Goal: Complete application form: Complete application form

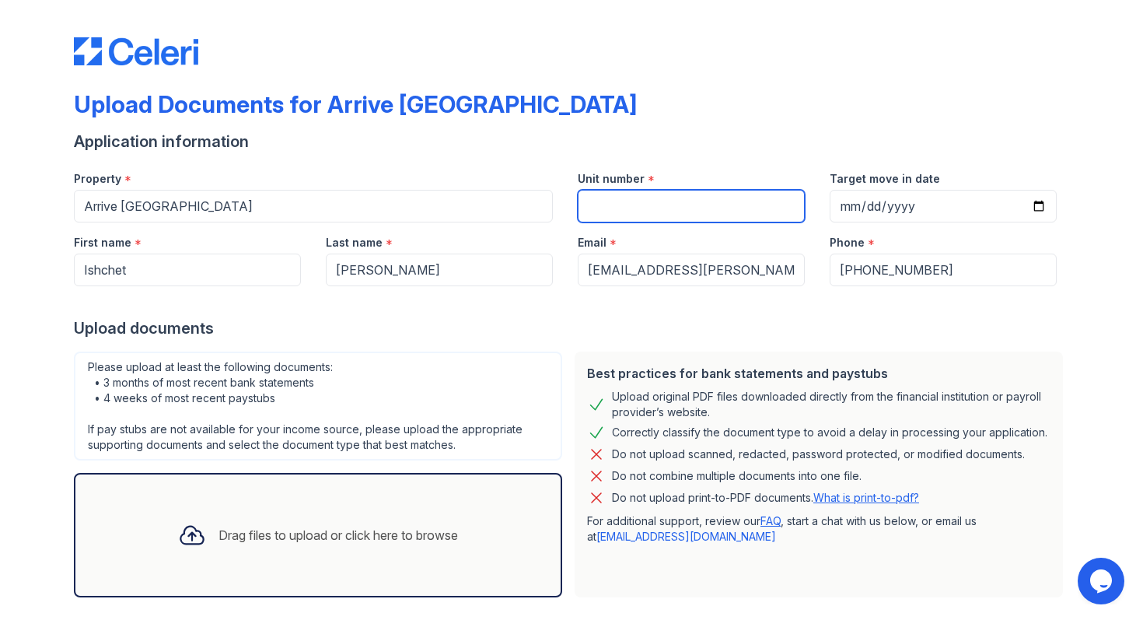
click at [655, 215] on input "Unit number" at bounding box center [691, 206] width 227 height 33
type input "5117"
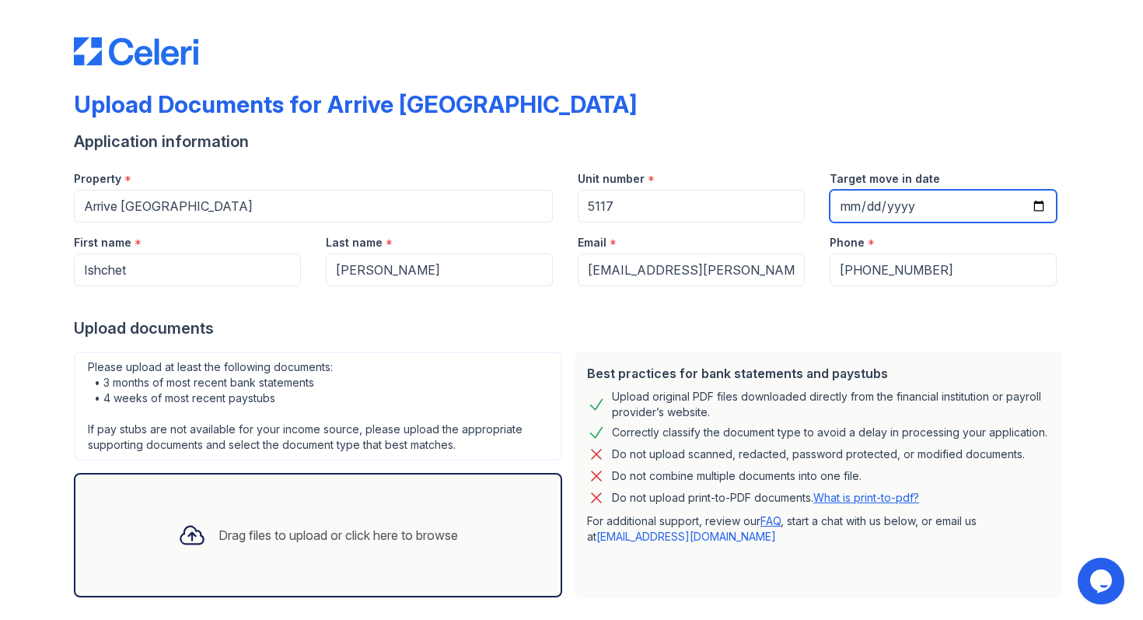
click at [900, 208] on input "Target move in date" at bounding box center [943, 206] width 227 height 33
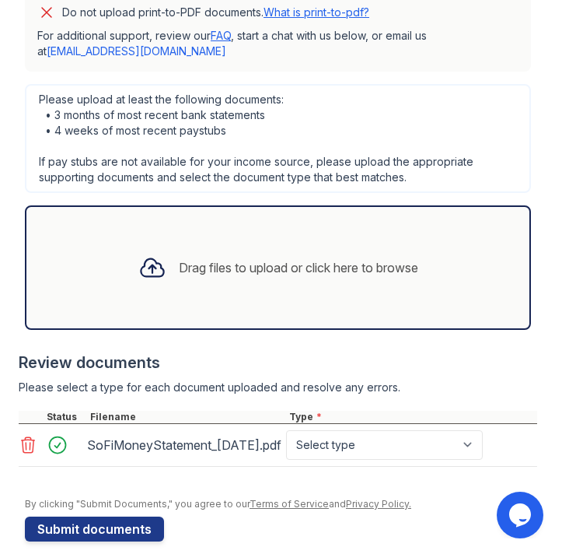
scroll to position [837, 0]
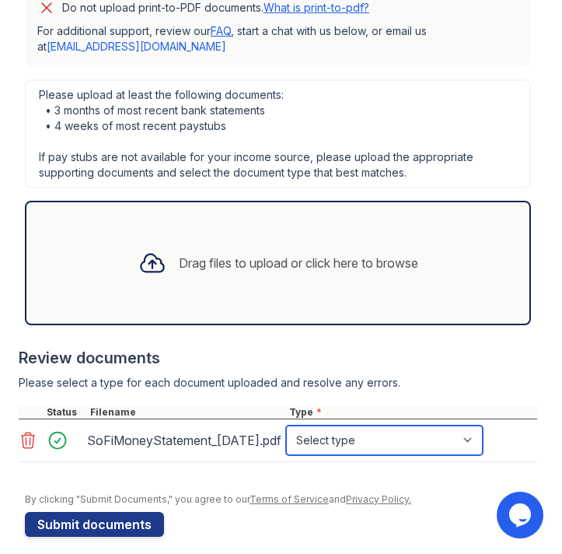
click at [406, 425] on select "Select type Paystub Bank Statement Offer Letter Tax Documents Benefit Award Let…" at bounding box center [384, 440] width 197 height 30
select select "bank_statement"
click at [286, 425] on select "Select type Paystub Bank Statement Offer Letter Tax Documents Benefit Award Let…" at bounding box center [384, 440] width 197 height 30
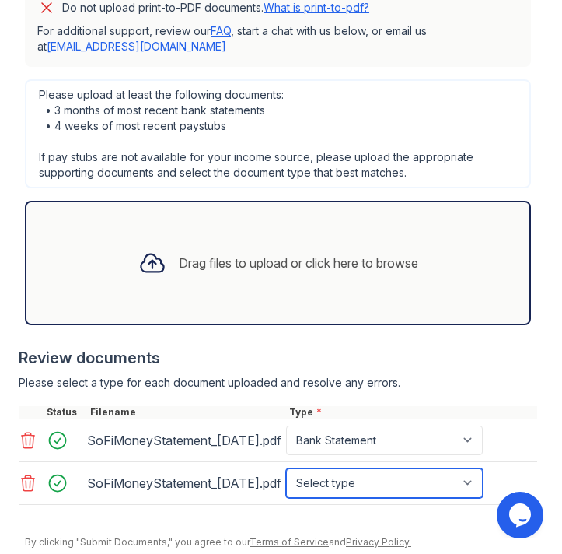
click at [433, 477] on select "Select type Paystub Bank Statement Offer Letter Tax Documents Benefit Award Let…" at bounding box center [384, 483] width 197 height 30
select select "bank_statement"
click at [286, 468] on select "Select type Paystub Bank Statement Offer Letter Tax Documents Benefit Award Let…" at bounding box center [384, 483] width 197 height 30
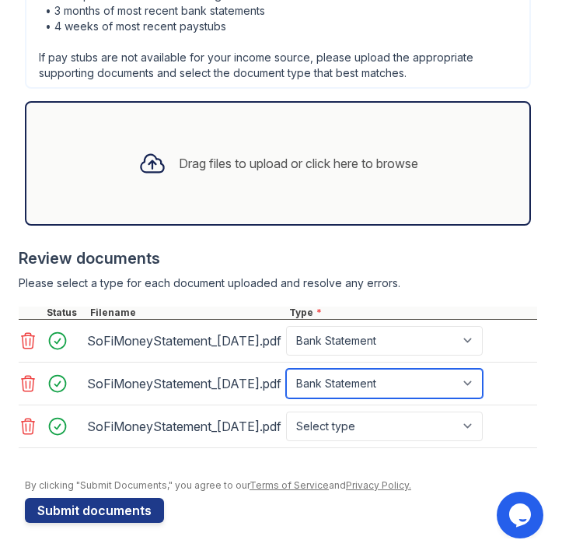
scroll to position [950, 0]
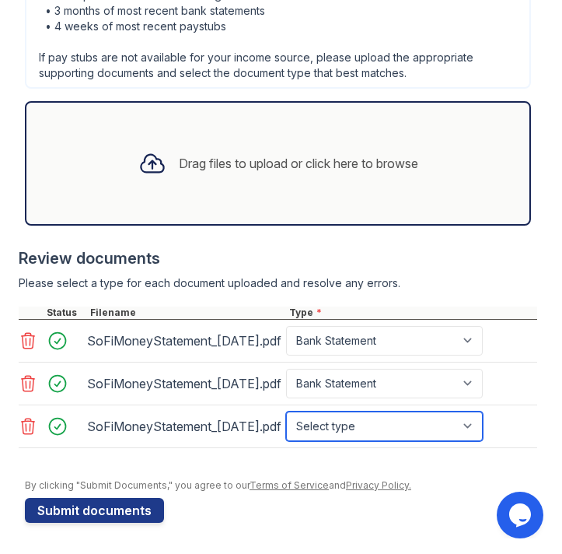
click at [444, 421] on select "Select type Paystub Bank Statement Offer Letter Tax Documents Benefit Award Let…" at bounding box center [384, 426] width 197 height 30
select select "bank_statement"
click at [286, 411] on select "Select type Paystub Bank Statement Offer Letter Tax Documents Benefit Award Let…" at bounding box center [384, 426] width 197 height 30
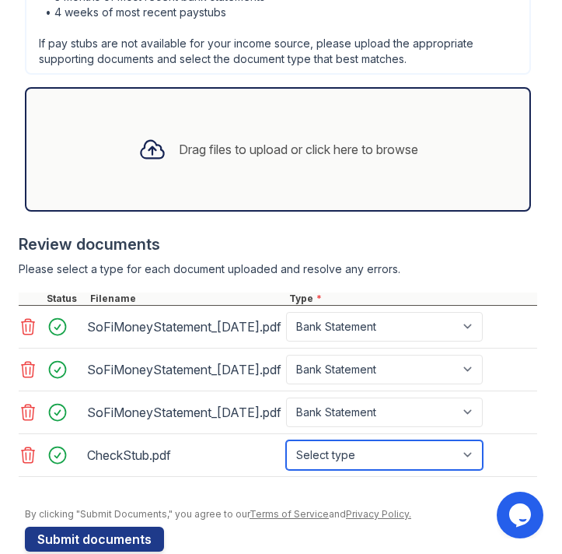
click at [429, 466] on select "Select type Paystub Bank Statement Offer Letter Tax Documents Benefit Award Let…" at bounding box center [384, 455] width 197 height 30
select select "paystub"
click at [286, 453] on select "Select type Paystub Bank Statement Offer Letter Tax Documents Benefit Award Let…" at bounding box center [384, 455] width 197 height 30
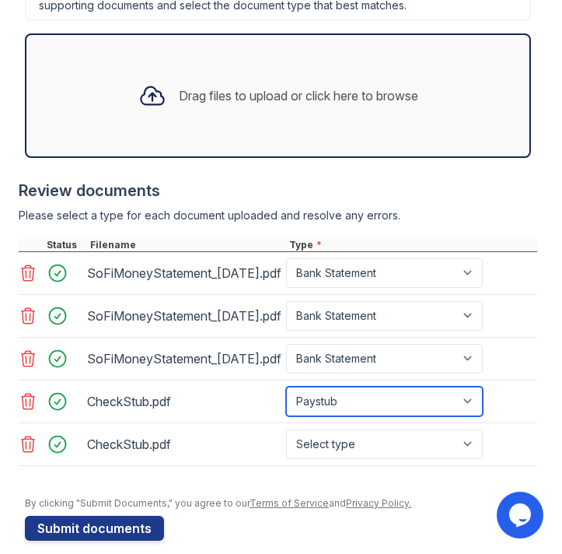
scroll to position [1036, 0]
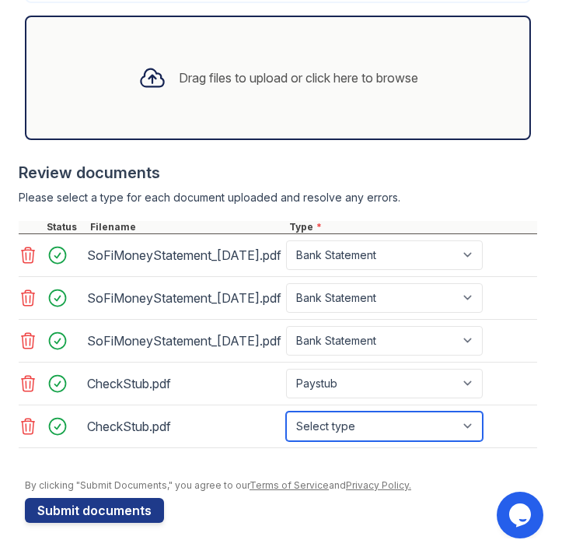
click at [418, 424] on select "Select type Paystub Bank Statement Offer Letter Tax Documents Benefit Award Let…" at bounding box center [384, 426] width 197 height 30
select select "paystub"
click at [286, 411] on select "Select type Paystub Bank Statement Offer Letter Tax Documents Benefit Award Let…" at bounding box center [384, 426] width 197 height 30
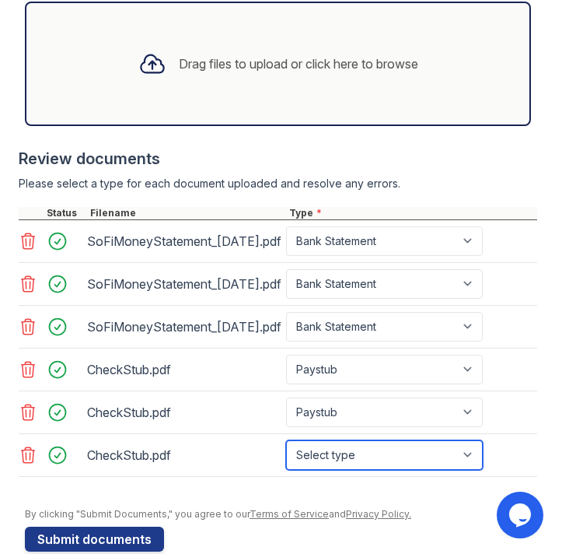
click at [380, 470] on select "Select type Paystub Bank Statement Offer Letter Tax Documents Benefit Award Let…" at bounding box center [384, 455] width 197 height 30
select select "paystub"
click at [286, 453] on select "Select type Paystub Bank Statement Offer Letter Tax Documents Benefit Award Let…" at bounding box center [384, 455] width 197 height 30
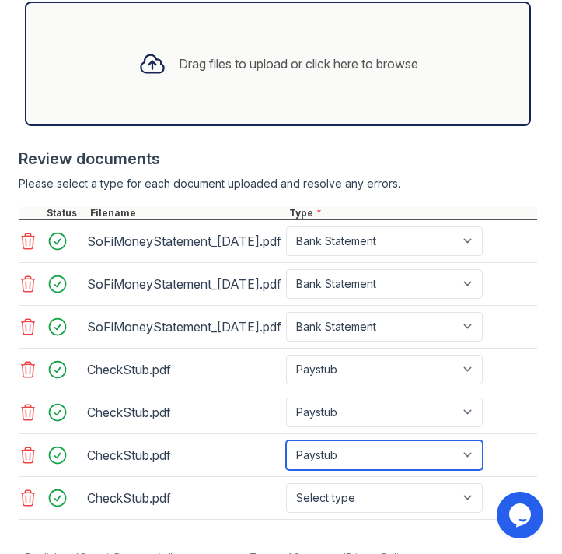
scroll to position [1121, 0]
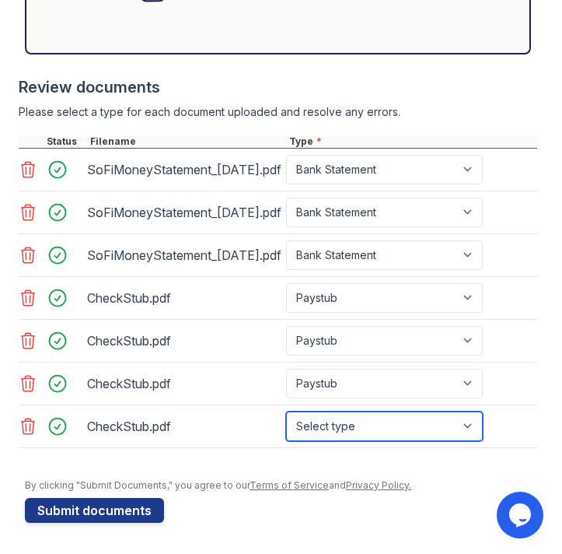
click at [391, 428] on select "Select type Paystub Bank Statement Offer Letter Tax Documents Benefit Award Let…" at bounding box center [384, 426] width 197 height 30
select select "paystub"
click at [286, 411] on select "Select type Paystub Bank Statement Offer Letter Tax Documents Benefit Award Let…" at bounding box center [384, 426] width 197 height 30
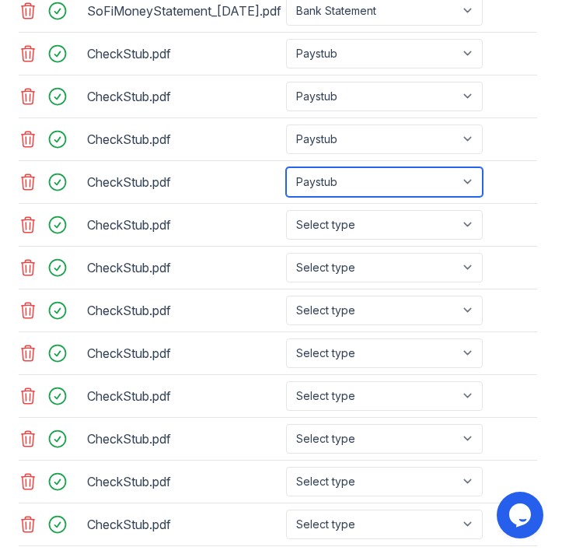
scroll to position [1354, 0]
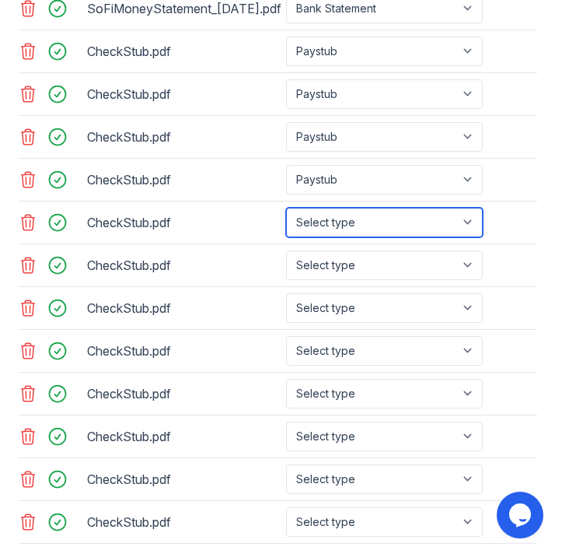
click at [472, 237] on select "Select type Paystub Bank Statement Offer Letter Tax Documents Benefit Award Let…" at bounding box center [384, 223] width 197 height 30
select select "paystub"
click at [286, 221] on select "Select type Paystub Bank Statement Offer Letter Tax Documents Benefit Award Let…" at bounding box center [384, 223] width 197 height 30
click at [425, 287] on div "CheckStub.pdf Select type Paystub Bank Statement Offer Letter Tax Documents Ben…" at bounding box center [278, 265] width 519 height 43
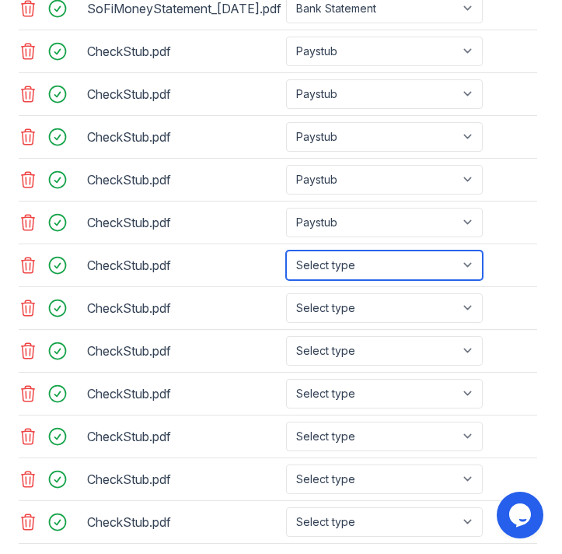
click at [421, 280] on select "Select type Paystub Bank Statement Offer Letter Tax Documents Benefit Award Let…" at bounding box center [384, 265] width 197 height 30
select select "paystub"
click at [286, 264] on select "Select type Paystub Bank Statement Offer Letter Tax Documents Benefit Award Let…" at bounding box center [384, 265] width 197 height 30
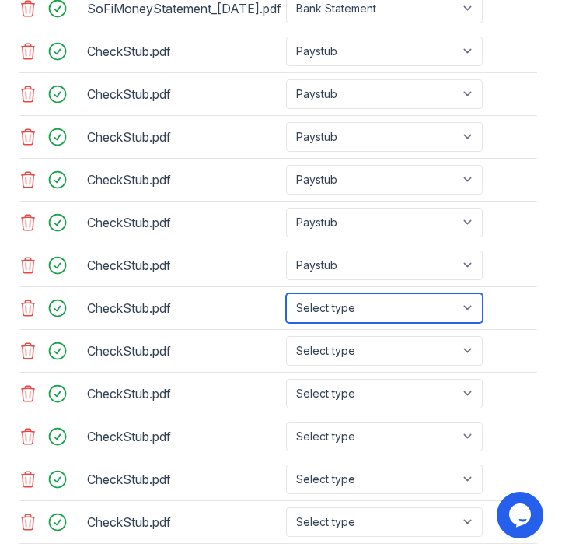
click at [381, 320] on select "Select type Paystub Bank Statement Offer Letter Tax Documents Benefit Award Let…" at bounding box center [384, 308] width 197 height 30
select select "paystub"
click at [286, 306] on select "Select type Paystub Bank Statement Offer Letter Tax Documents Benefit Award Let…" at bounding box center [384, 308] width 197 height 30
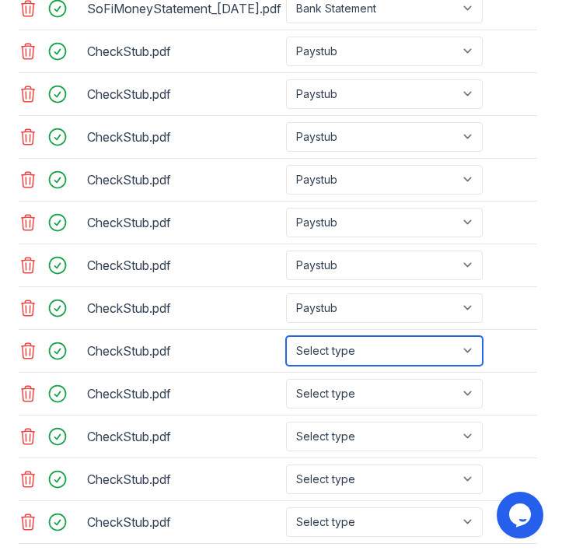
click at [353, 365] on select "Select type Paystub Bank Statement Offer Letter Tax Documents Benefit Award Let…" at bounding box center [384, 351] width 197 height 30
select select "paystub"
click at [286, 349] on select "Select type Paystub Bank Statement Offer Letter Tax Documents Benefit Award Let…" at bounding box center [384, 351] width 197 height 30
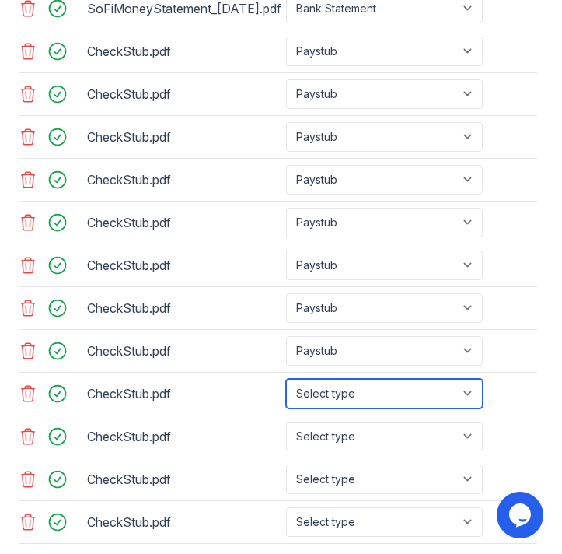
click at [344, 408] on select "Select type Paystub Bank Statement Offer Letter Tax Documents Benefit Award Let…" at bounding box center [384, 394] width 197 height 30
click at [286, 392] on select "Select type Paystub Bank Statement Offer Letter Tax Documents Benefit Award Let…" at bounding box center [384, 394] width 197 height 30
click at [342, 408] on select "Select type Paystub Bank Statement Offer Letter Tax Documents Benefit Award Let…" at bounding box center [384, 394] width 197 height 30
select select "paystub"
click at [286, 392] on select "Select type Paystub Bank Statement Offer Letter Tax Documents Benefit Award Let…" at bounding box center [384, 394] width 197 height 30
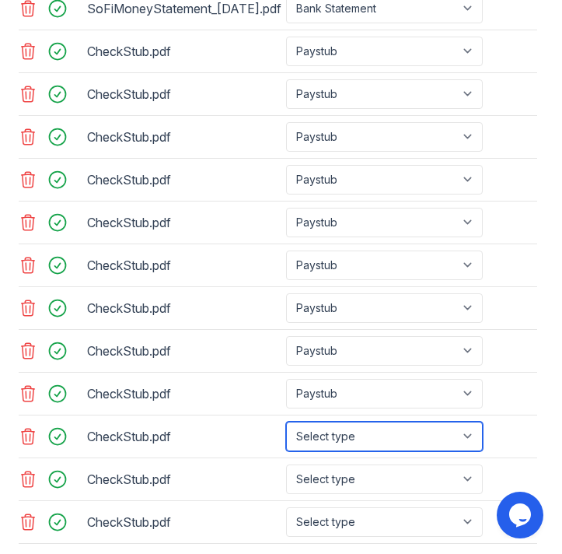
click at [339, 451] on select "Select type Paystub Bank Statement Offer Letter Tax Documents Benefit Award Let…" at bounding box center [384, 436] width 197 height 30
select select "paystub"
click at [286, 435] on select "Select type Paystub Bank Statement Offer Letter Tax Documents Benefit Award Let…" at bounding box center [384, 436] width 197 height 30
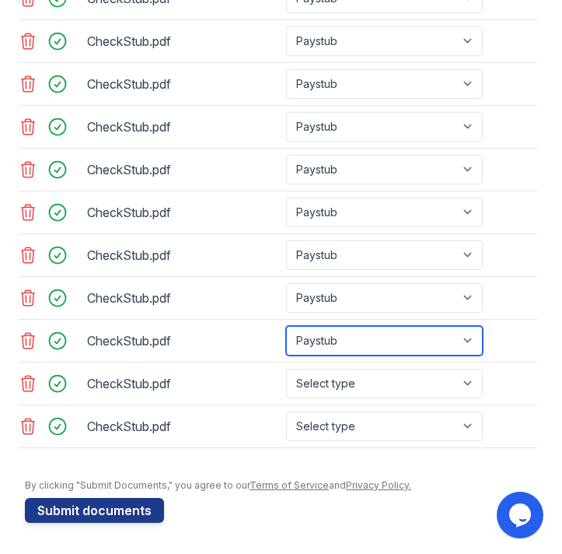
scroll to position [1464, 0]
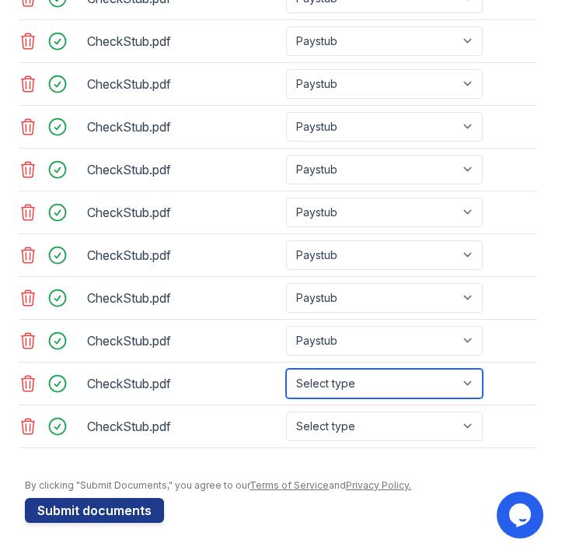
click at [336, 380] on select "Select type Paystub Bank Statement Offer Letter Tax Documents Benefit Award Let…" at bounding box center [384, 384] width 197 height 30
select select "paystub"
click at [286, 369] on select "Select type Paystub Bank Statement Offer Letter Tax Documents Benefit Award Let…" at bounding box center [384, 384] width 197 height 30
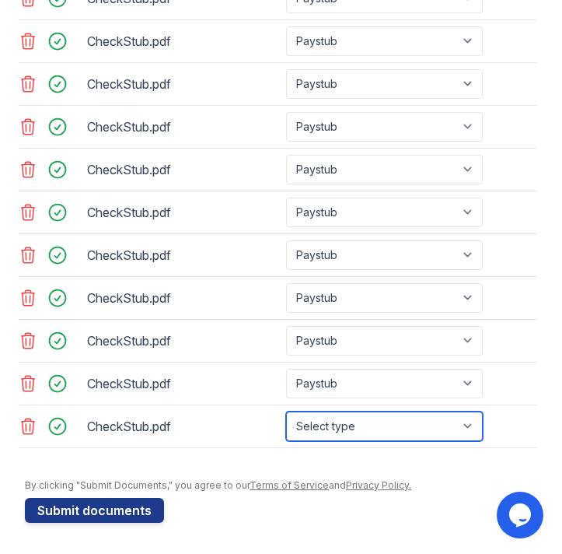
click at [373, 423] on select "Select type Paystub Bank Statement Offer Letter Tax Documents Benefit Award Let…" at bounding box center [384, 426] width 197 height 30
select select "paystub"
click at [286, 411] on select "Select type Paystub Bank Statement Offer Letter Tax Documents Benefit Award Let…" at bounding box center [384, 426] width 197 height 30
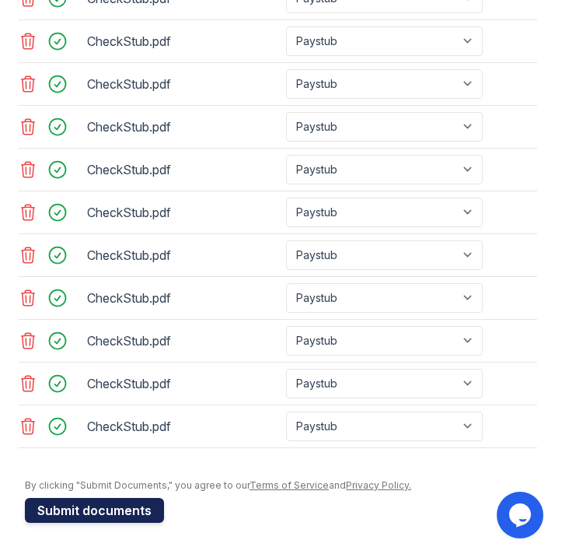
click at [68, 515] on button "Submit documents" at bounding box center [94, 510] width 139 height 25
